Goal: Information Seeking & Learning: Learn about a topic

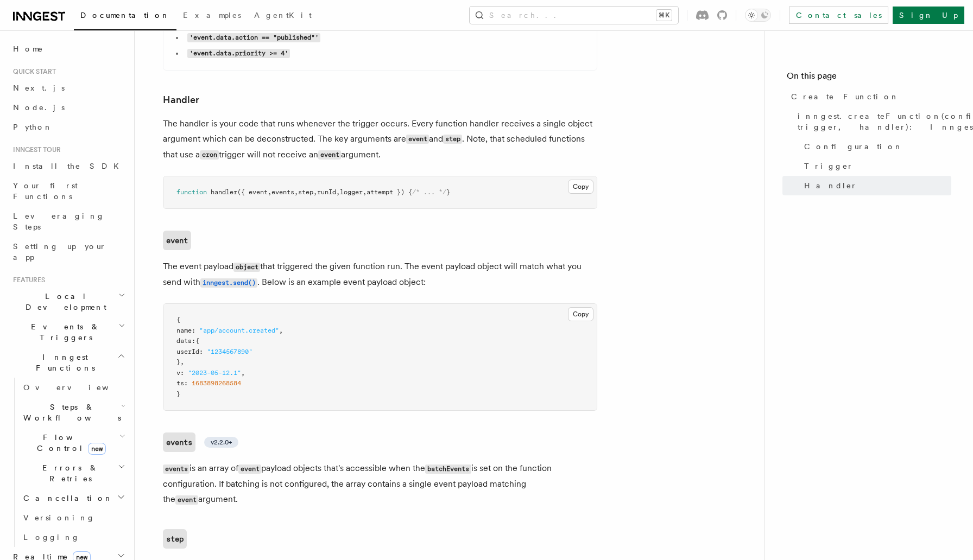
scroll to position [1922, 0]
click at [71, 402] on span "Steps & Workflows" at bounding box center [70, 413] width 102 height 22
click at [73, 428] on link "Overview" at bounding box center [78, 438] width 98 height 20
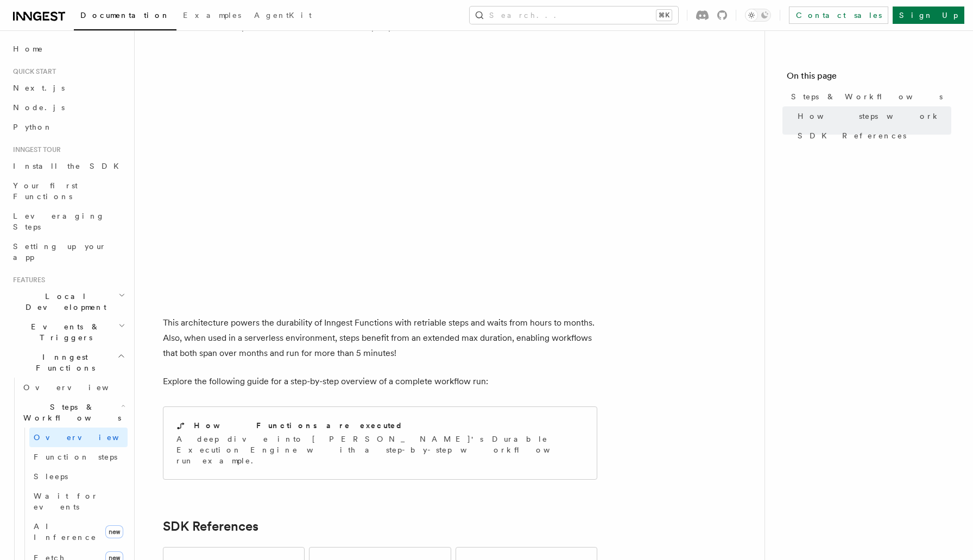
scroll to position [1025, 0]
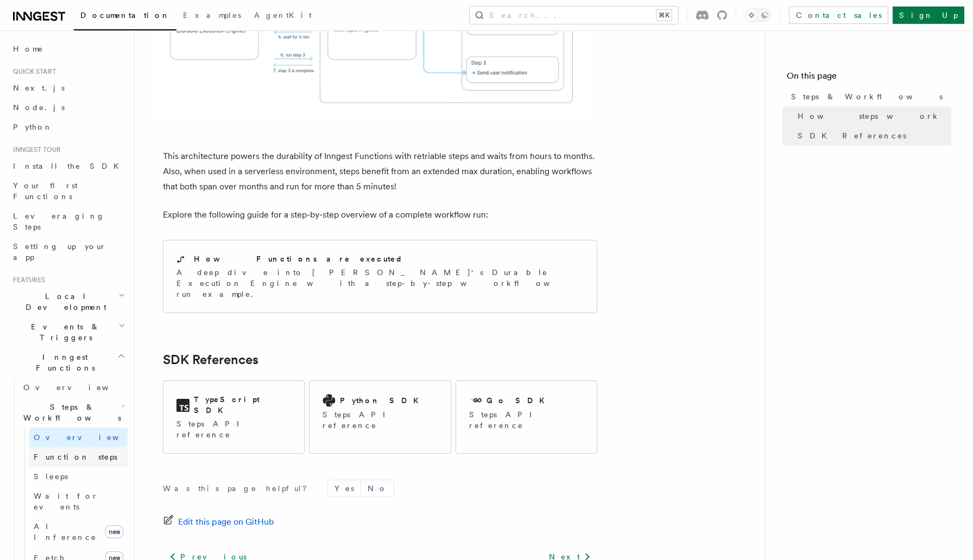
click at [73, 448] on link "Function steps" at bounding box center [78, 458] width 98 height 20
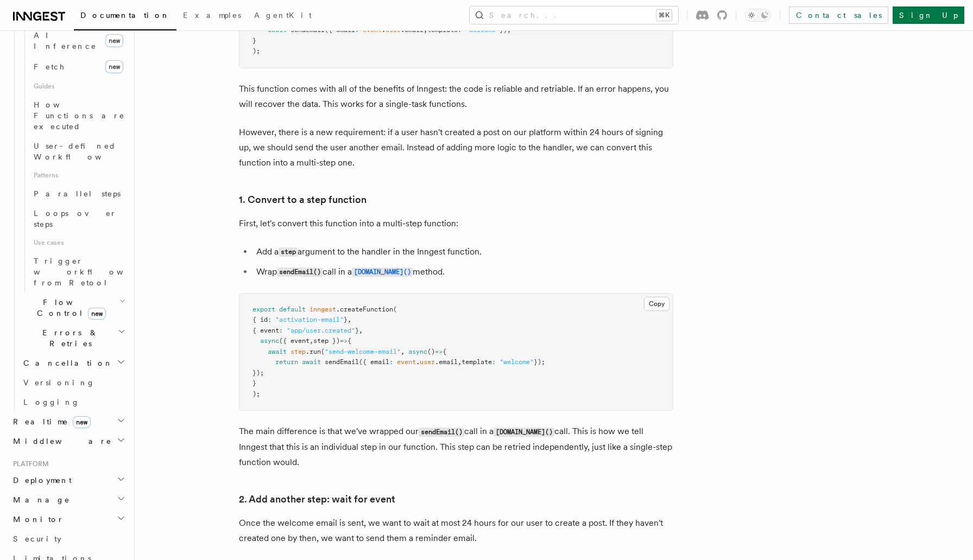
scroll to position [547, 0]
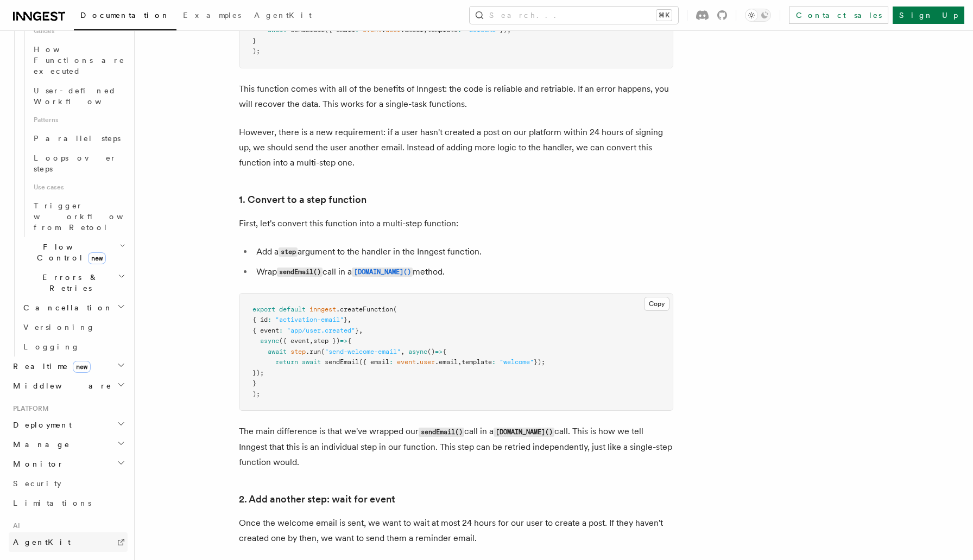
click at [29, 538] on span "AgentKit" at bounding box center [42, 542] width 58 height 9
